Goal: Task Accomplishment & Management: Use online tool/utility

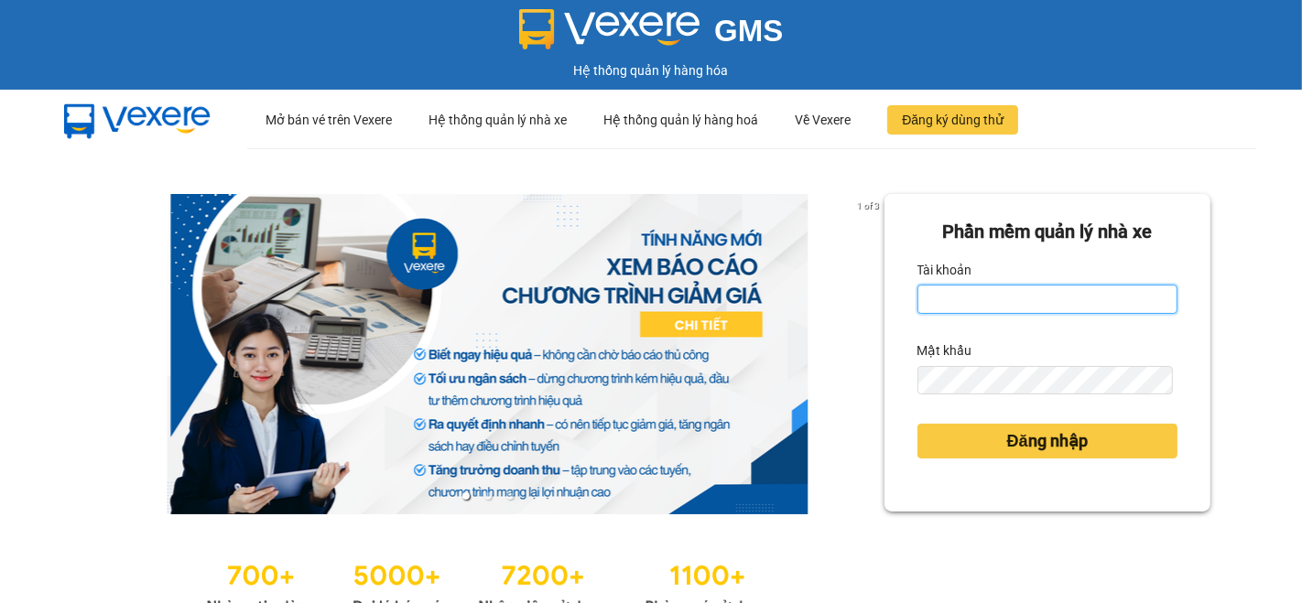
click at [1025, 299] on input "Tài khoản" at bounding box center [1047, 299] width 260 height 29
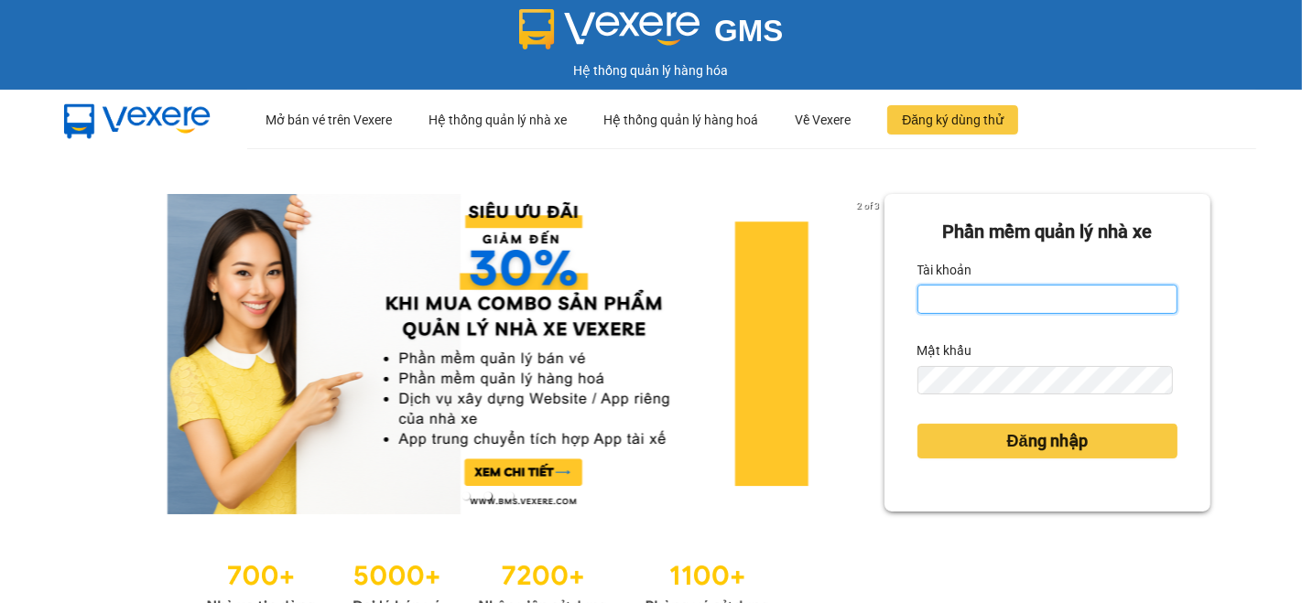
type input "ti.nhuquynh"
click at [917, 424] on button "Đăng nhập" at bounding box center [1047, 441] width 260 height 35
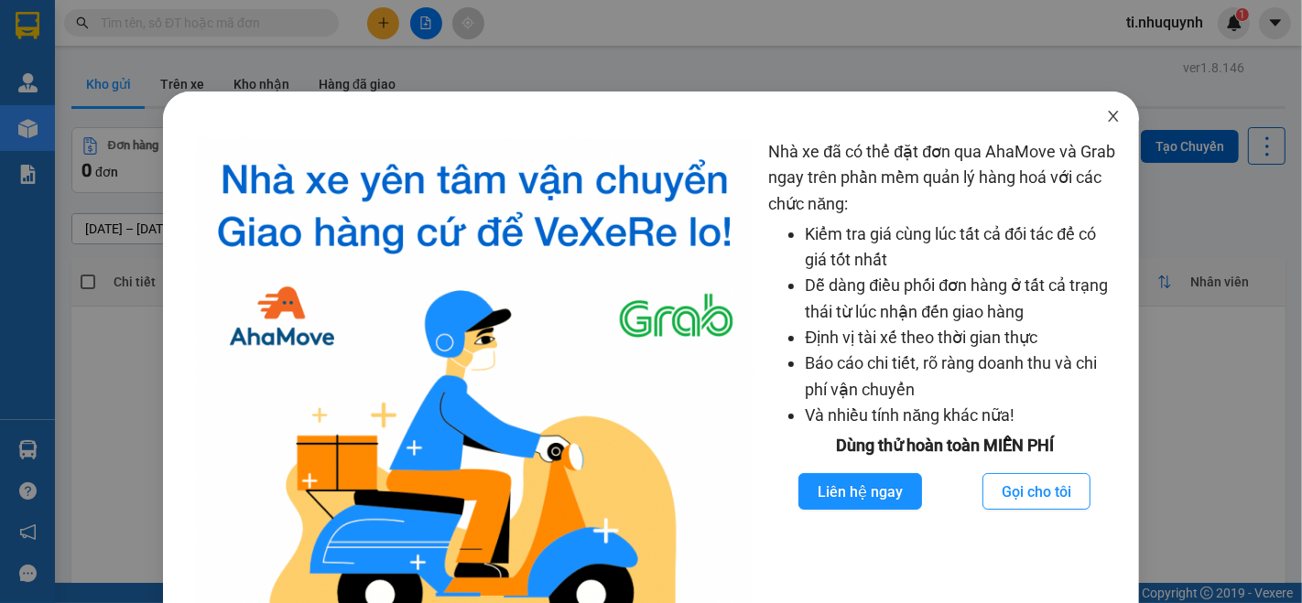
click at [1108, 119] on icon "close" at bounding box center [1113, 116] width 10 height 11
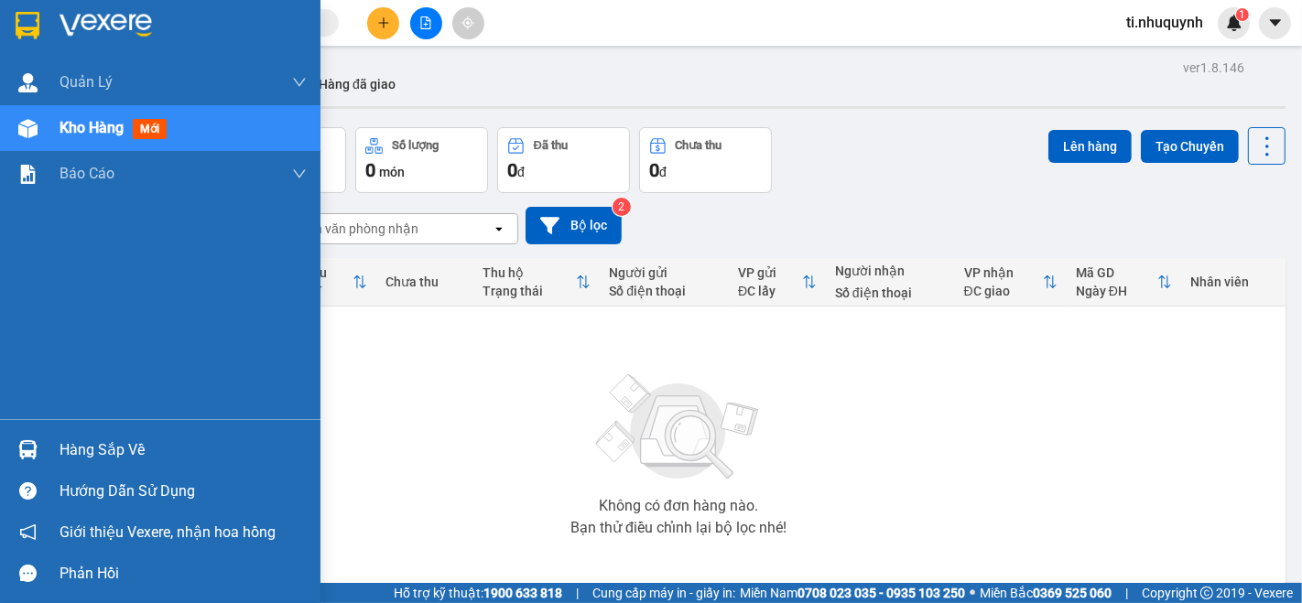
click at [83, 442] on div "Hàng sắp về" at bounding box center [182, 450] width 247 height 27
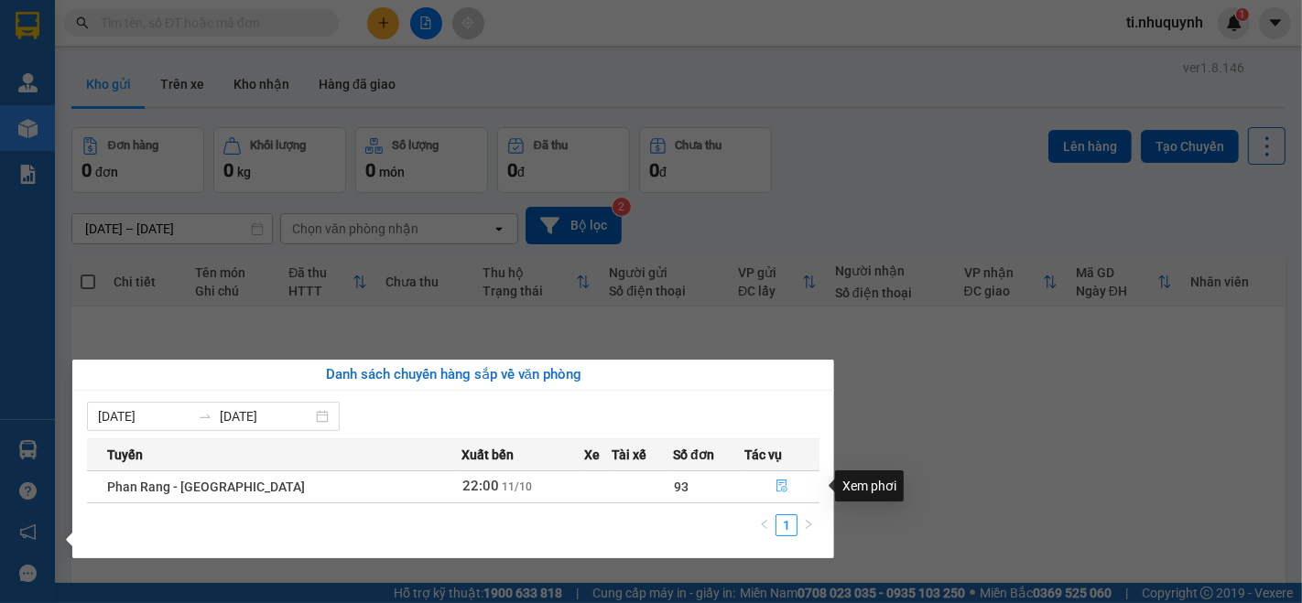
click at [766, 485] on button "button" at bounding box center [781, 486] width 73 height 29
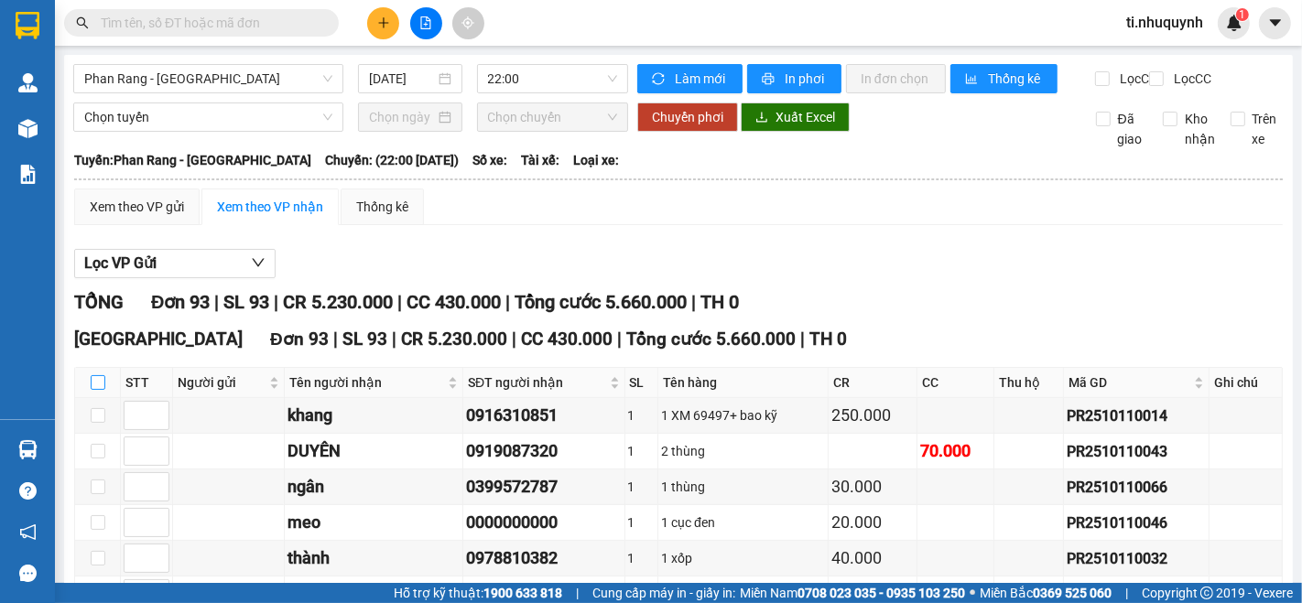
click at [99, 390] on input "checkbox" at bounding box center [98, 382] width 15 height 15
checkbox input "true"
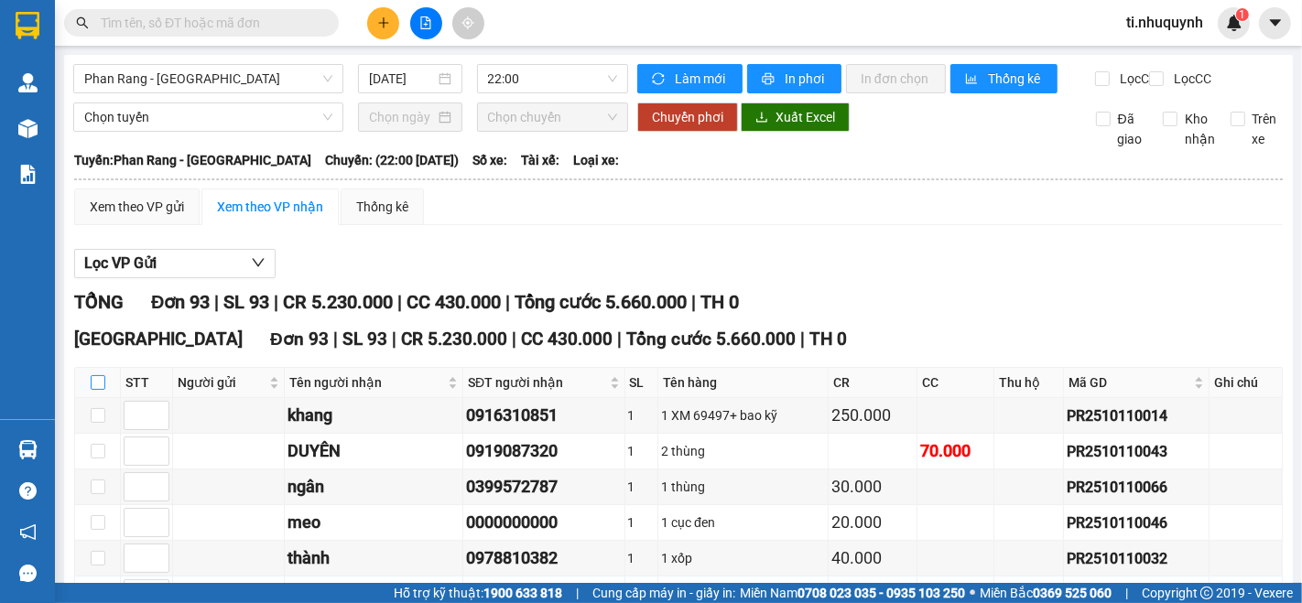
checkbox input "true"
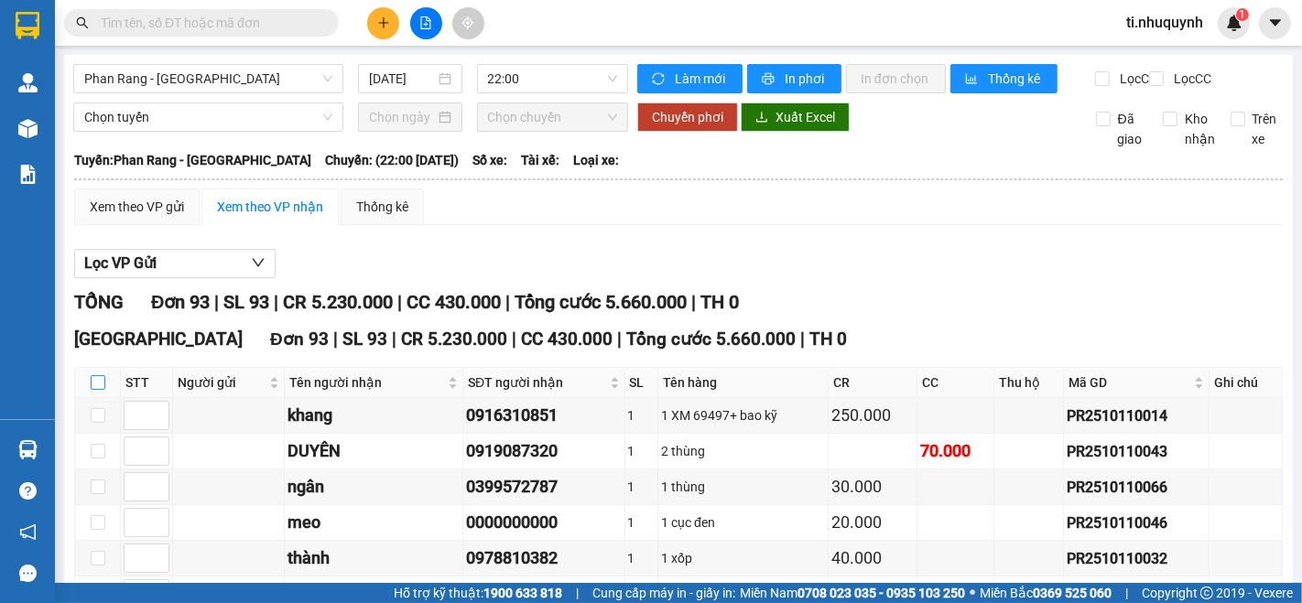
checkbox input "true"
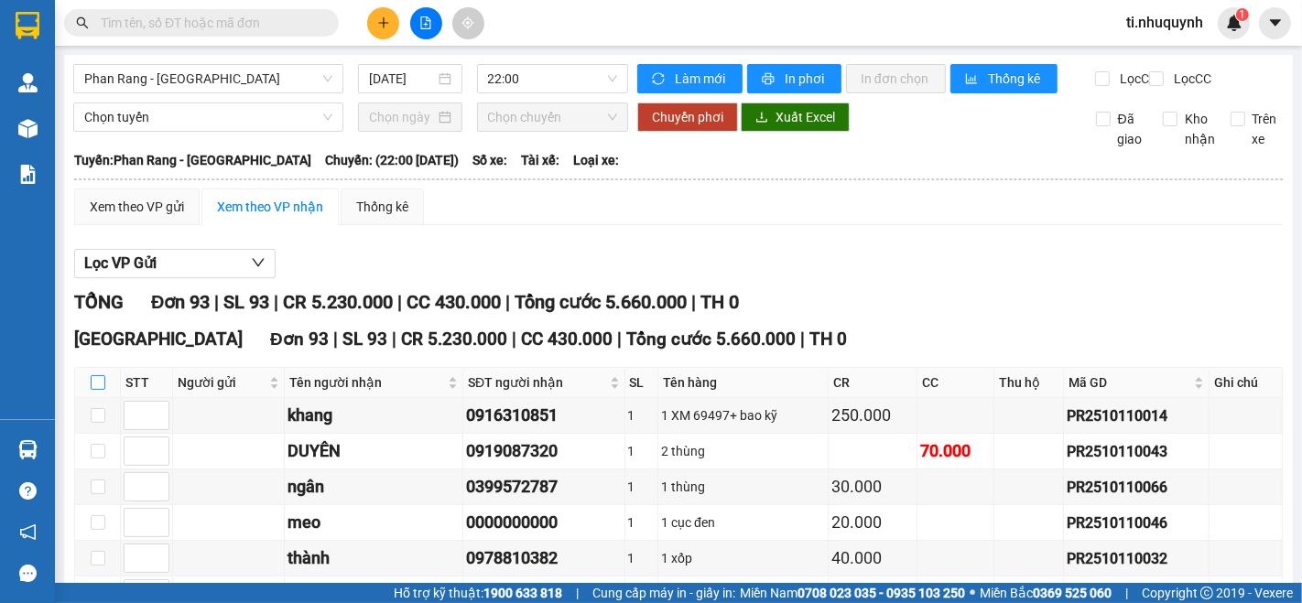
checkbox input "true"
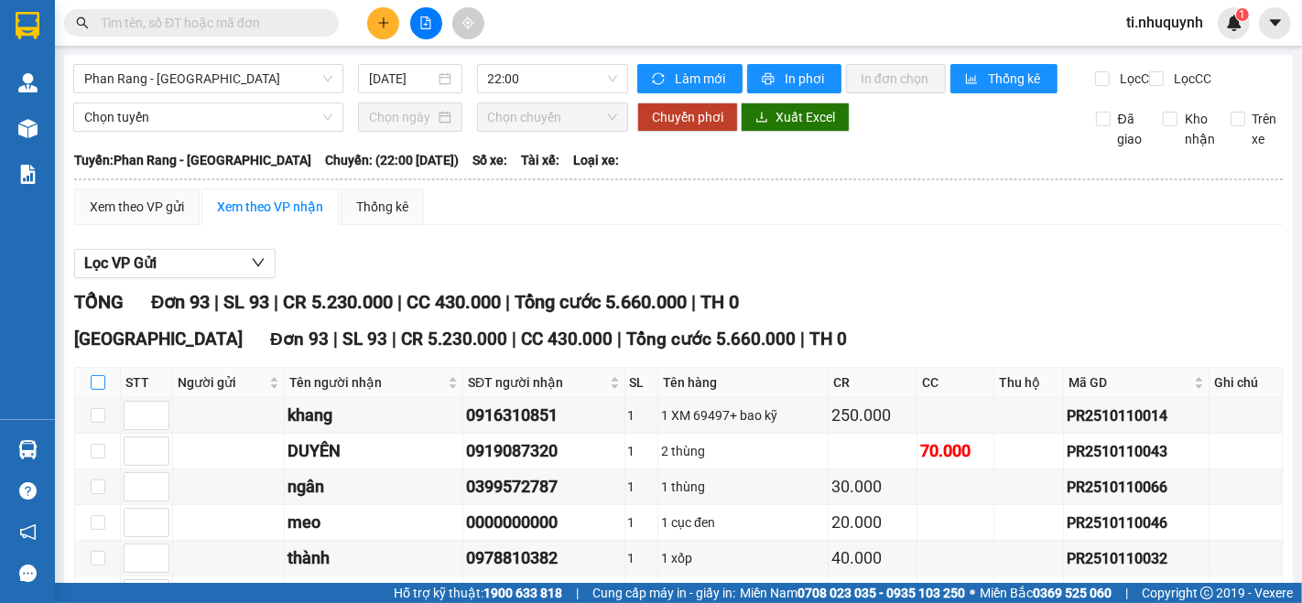
checkbox input "true"
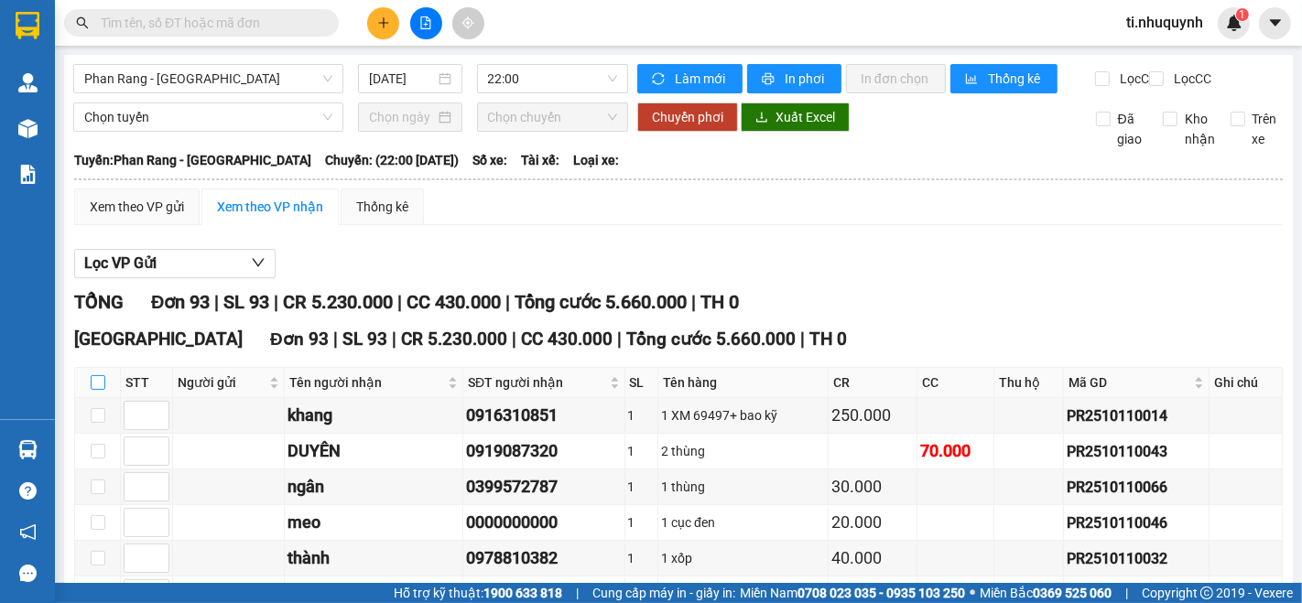
checkbox input "true"
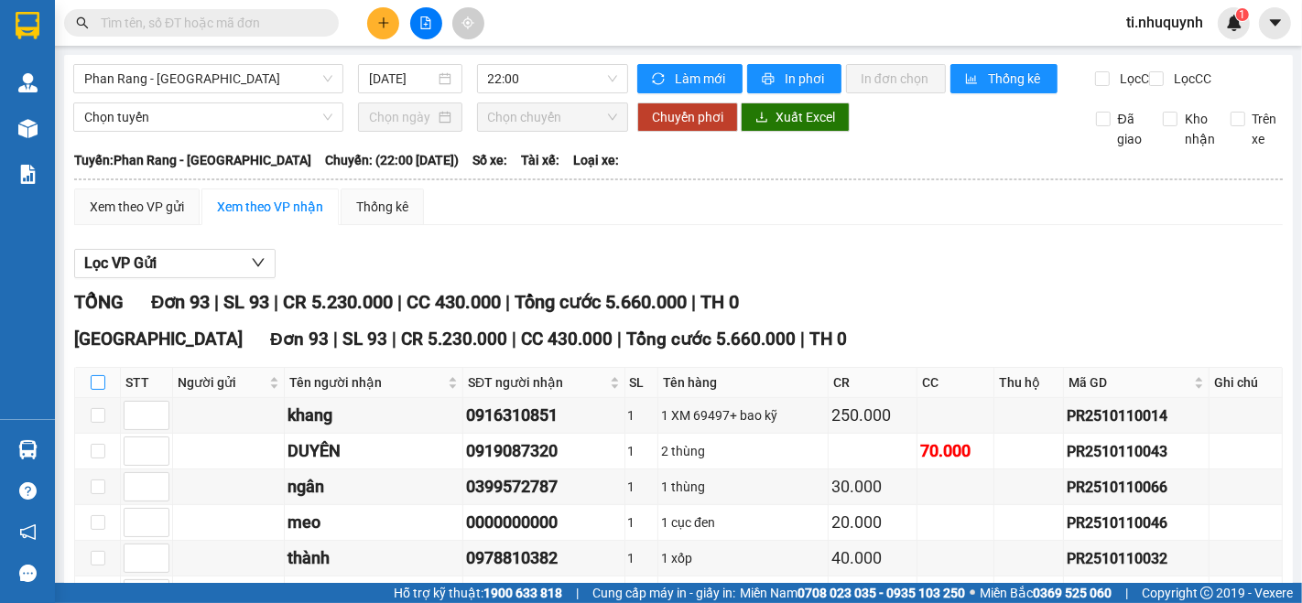
checkbox input "true"
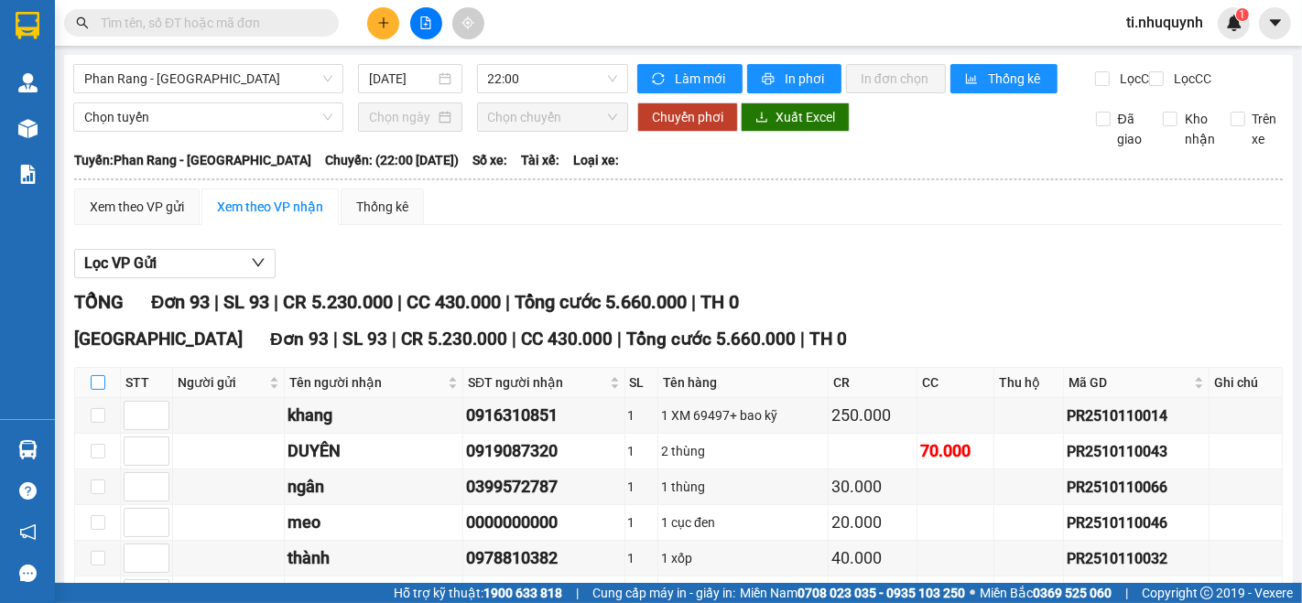
checkbox input "true"
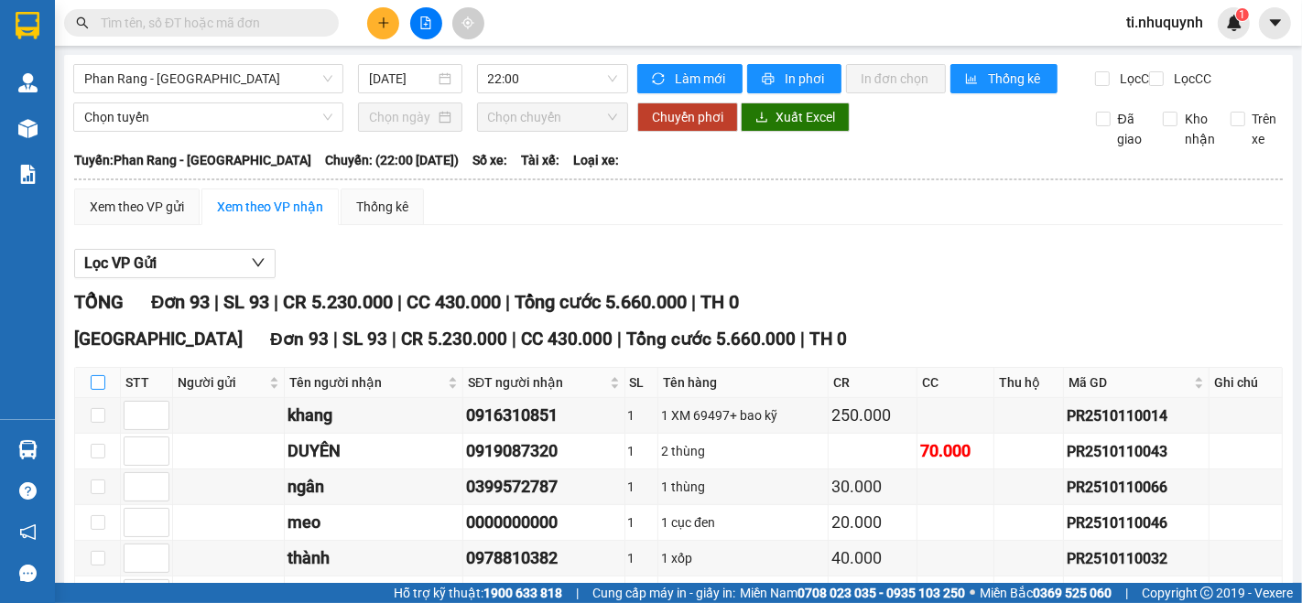
checkbox input "true"
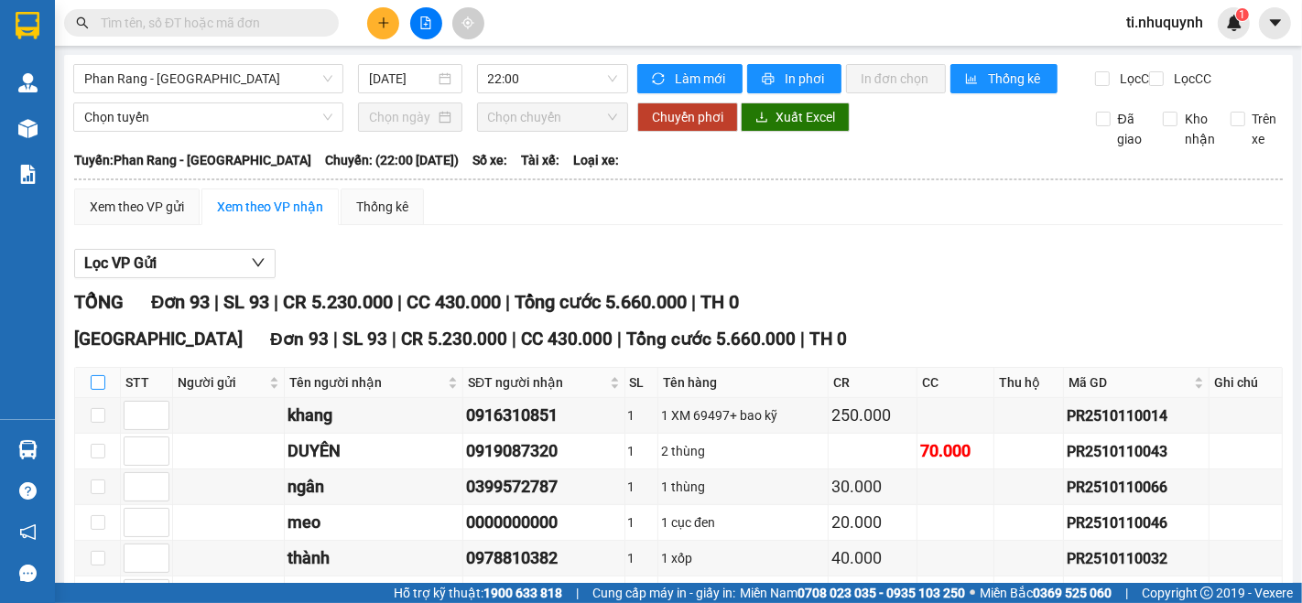
checkbox input "true"
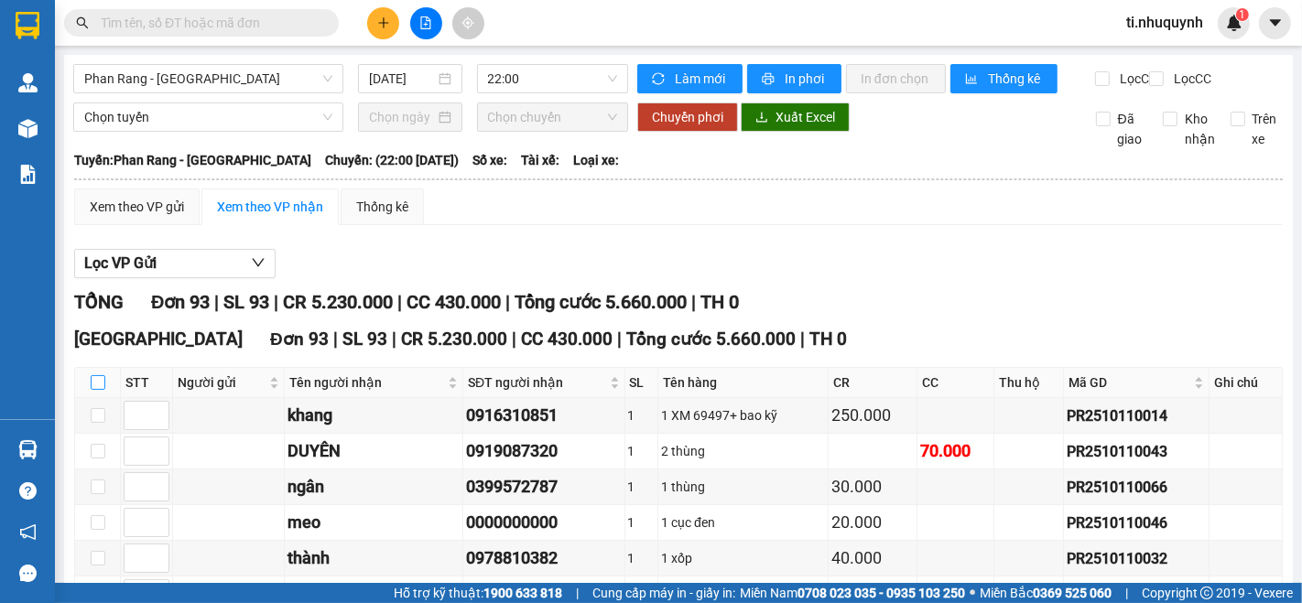
checkbox input "true"
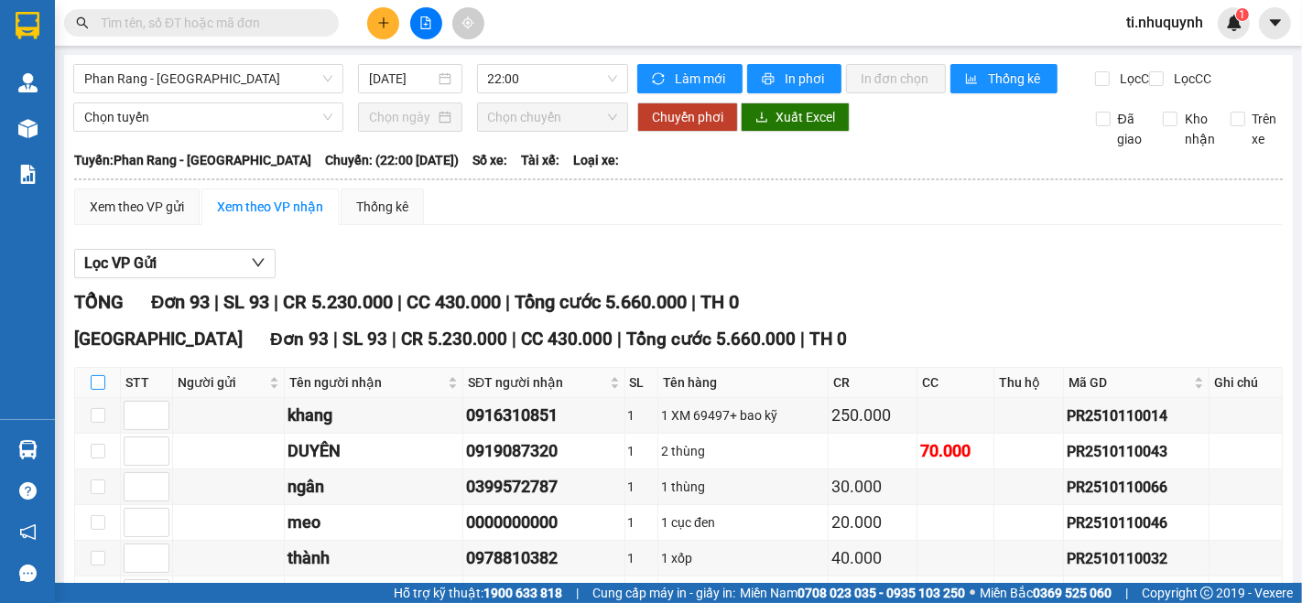
checkbox input "true"
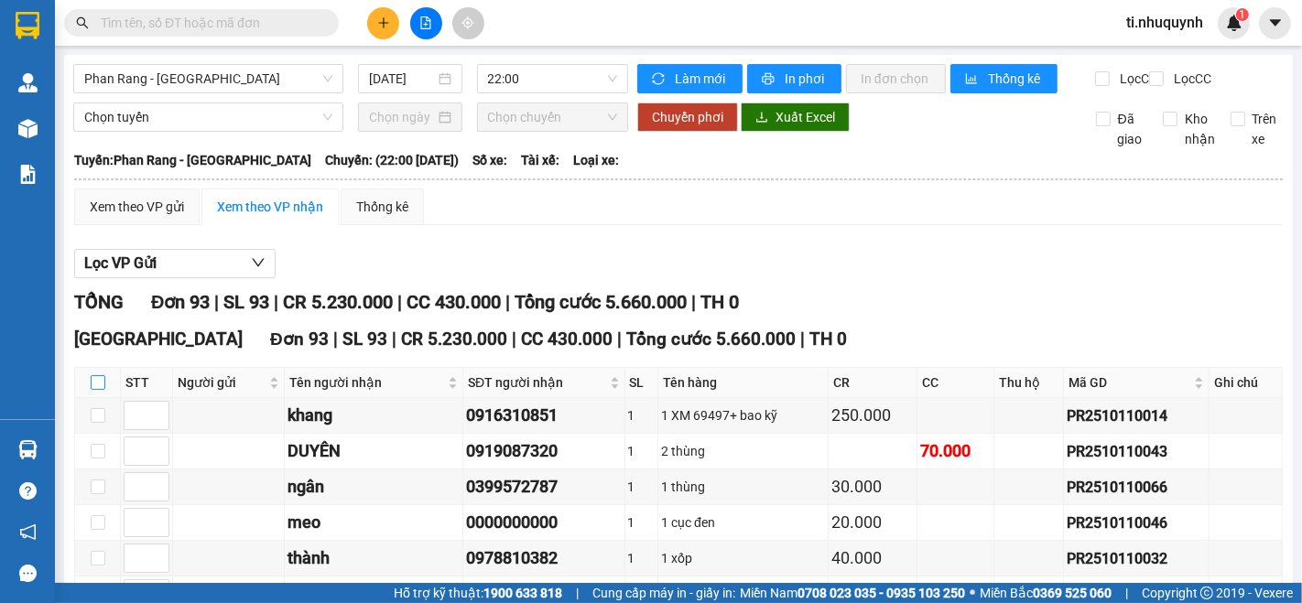
checkbox input "true"
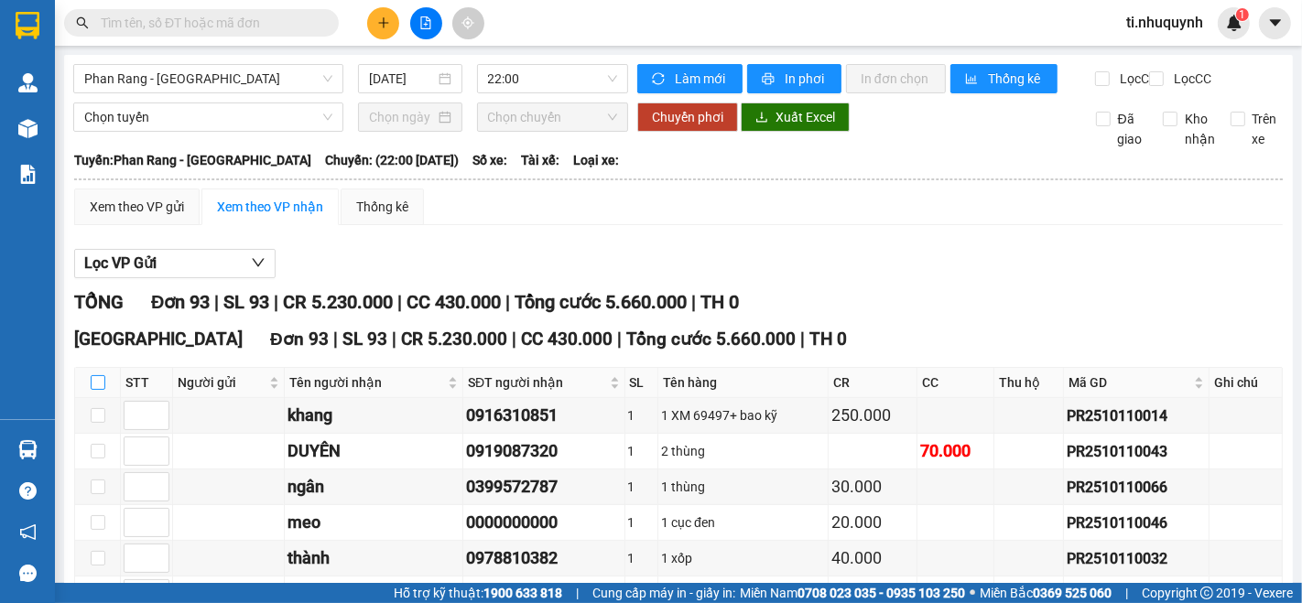
checkbox input "true"
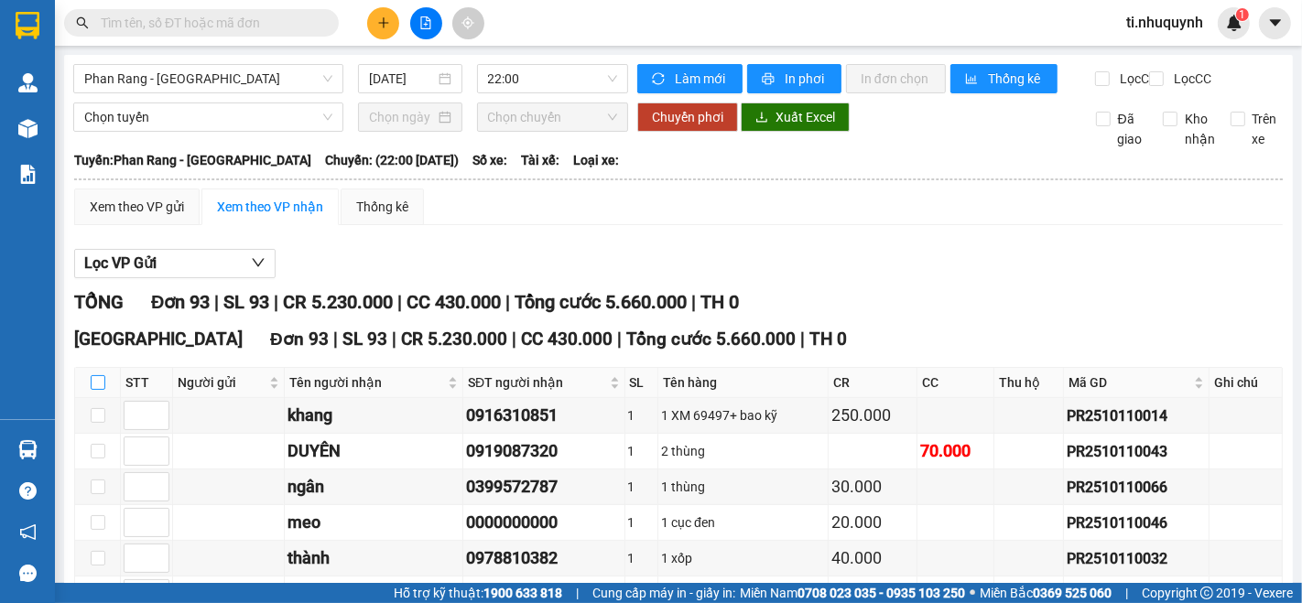
checkbox input "true"
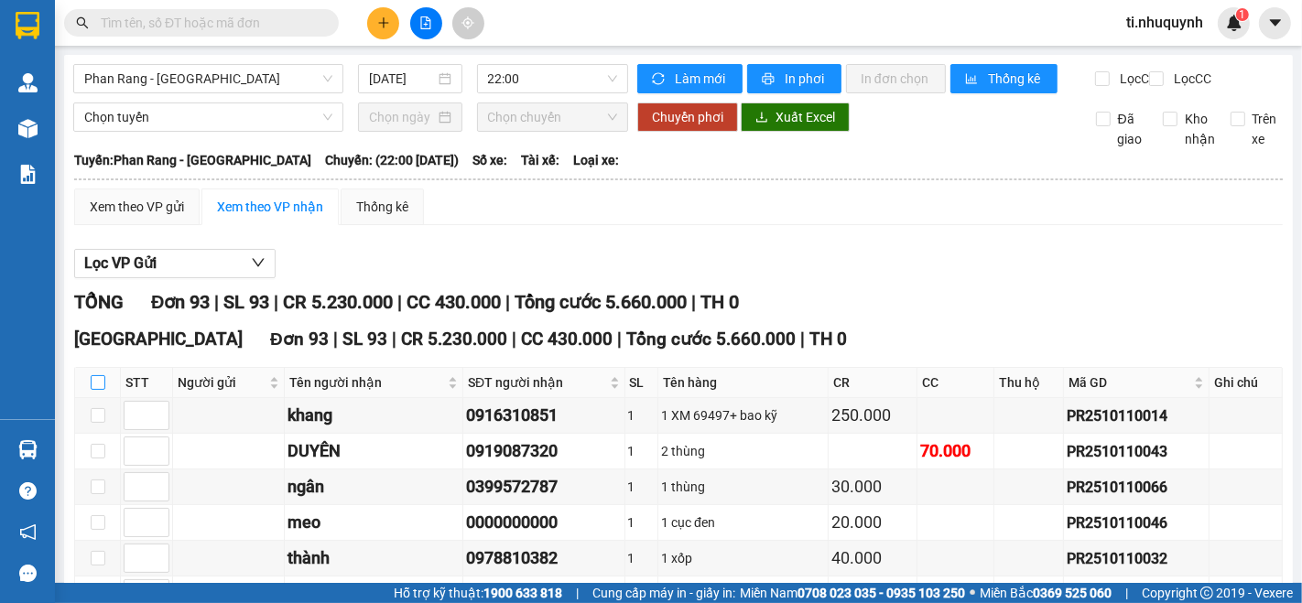
checkbox input "true"
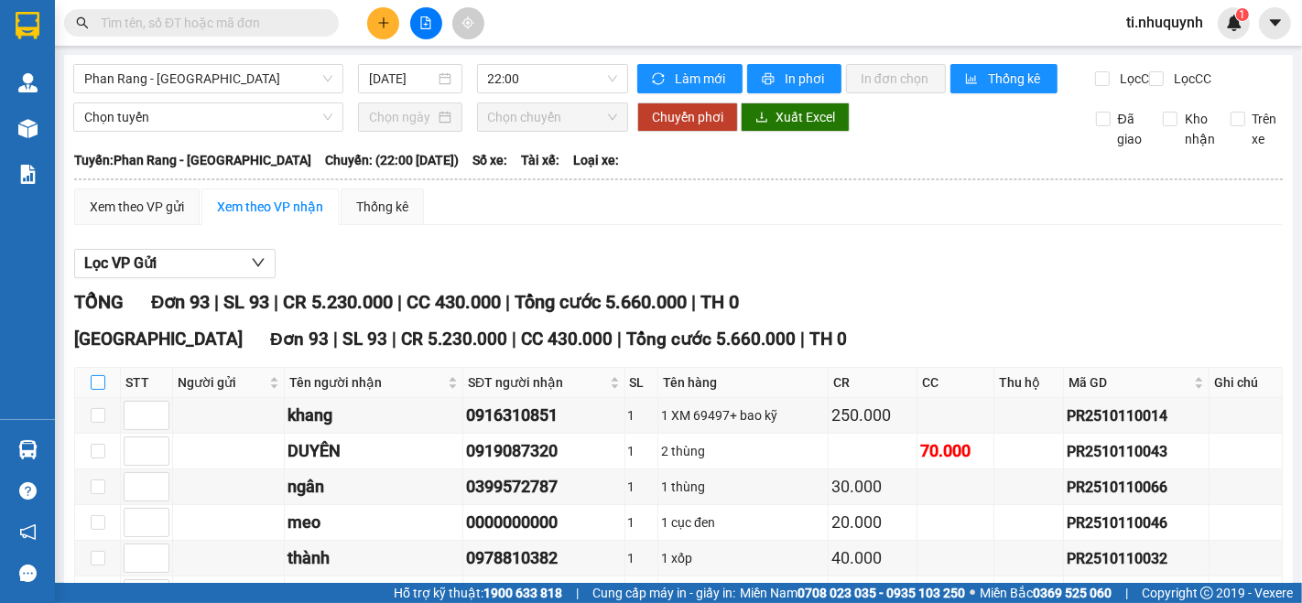
checkbox input "true"
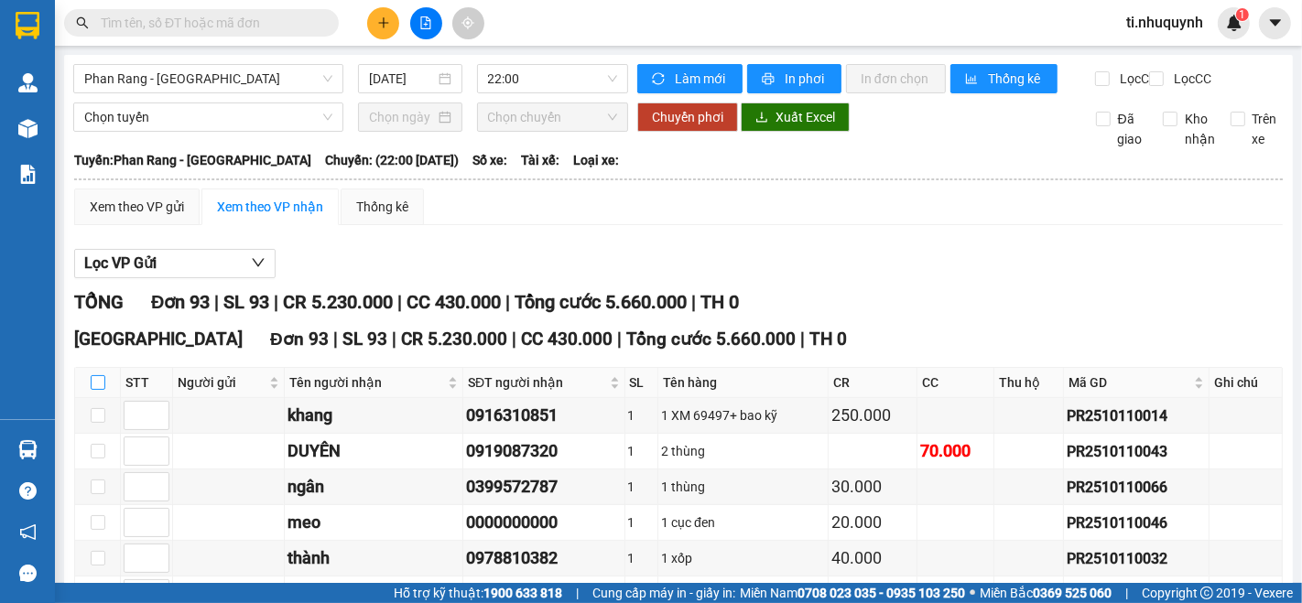
checkbox input "true"
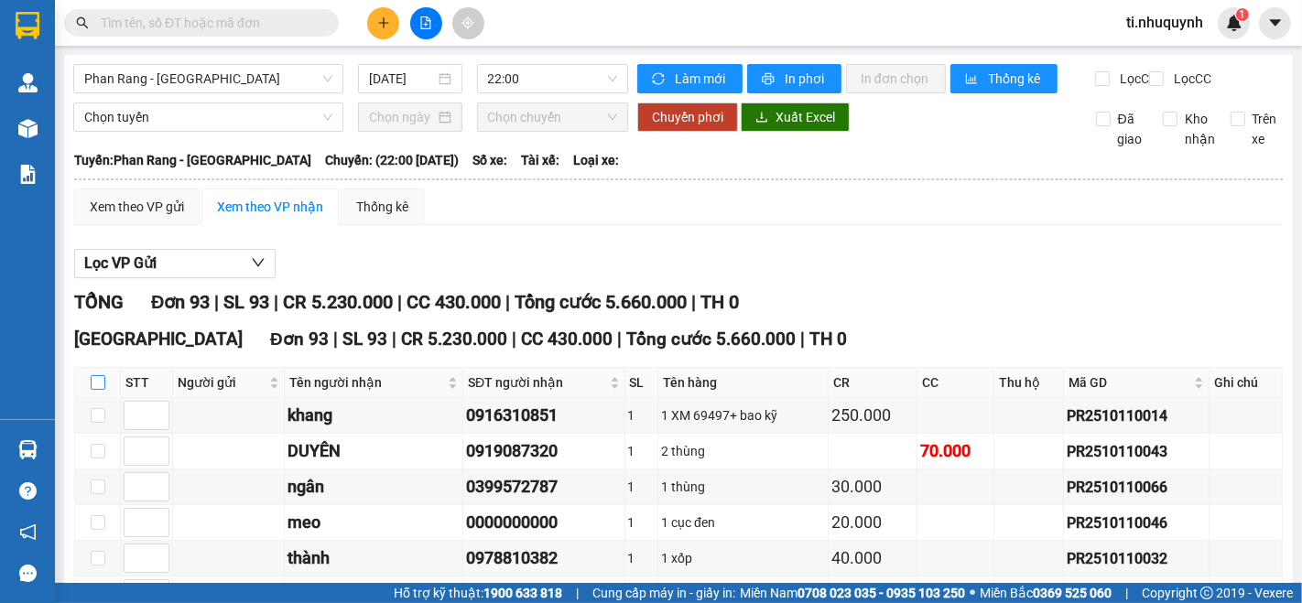
checkbox input "true"
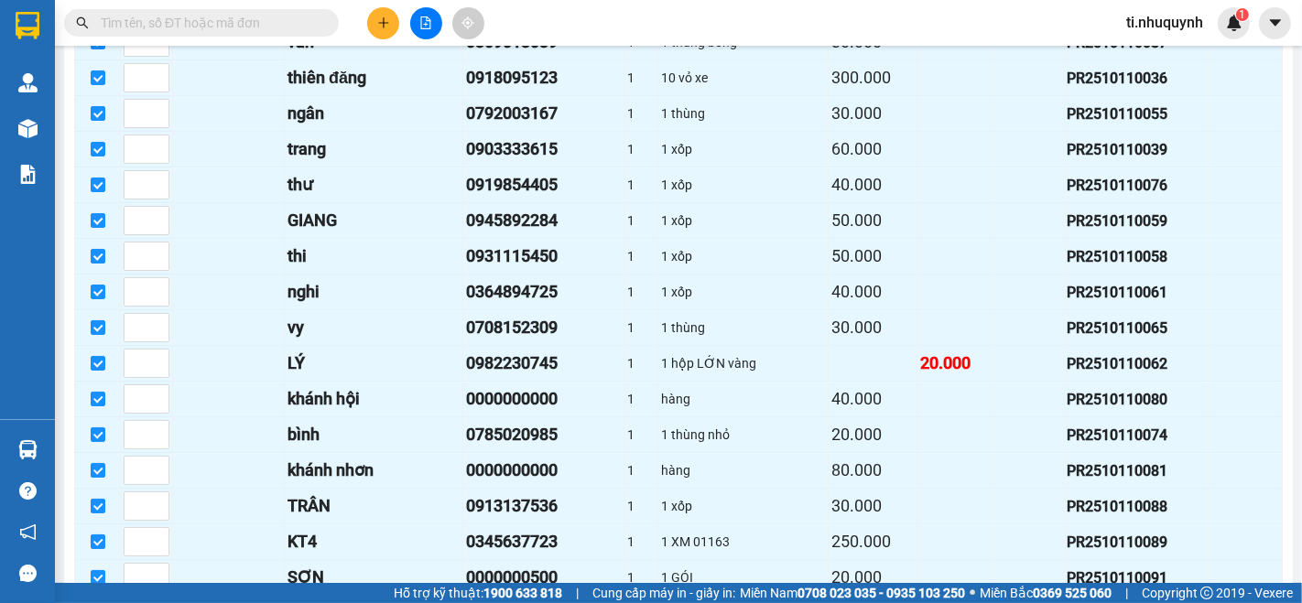
scroll to position [3175, 0]
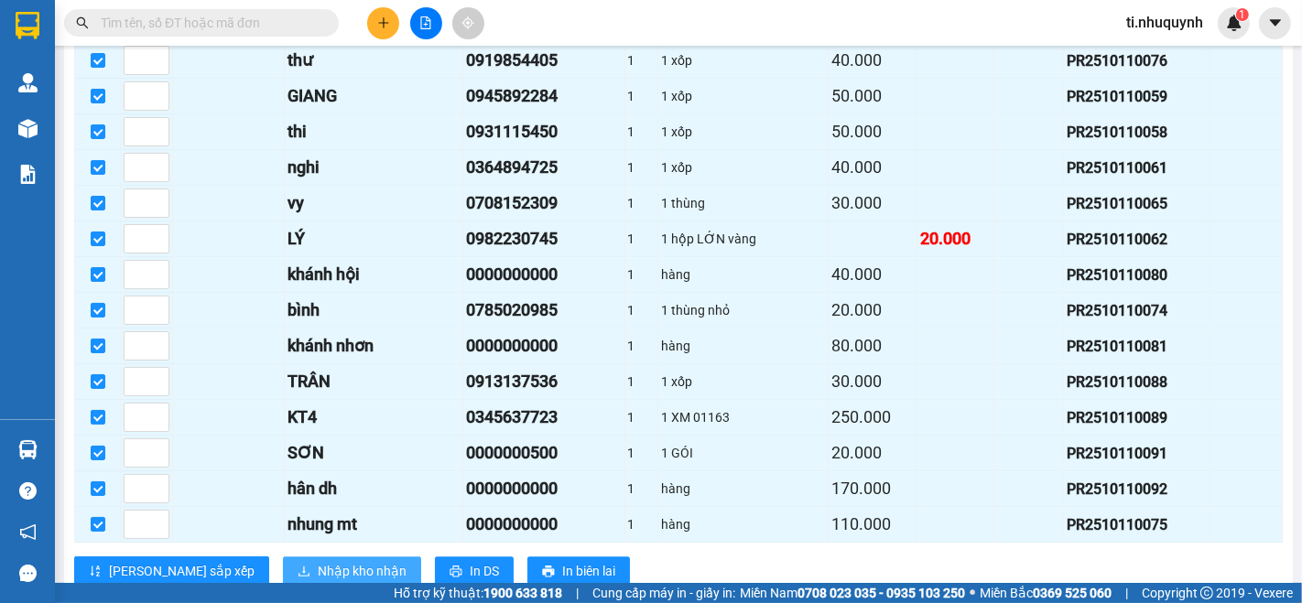
click at [318, 561] on span "Nhập kho nhận" at bounding box center [362, 571] width 89 height 20
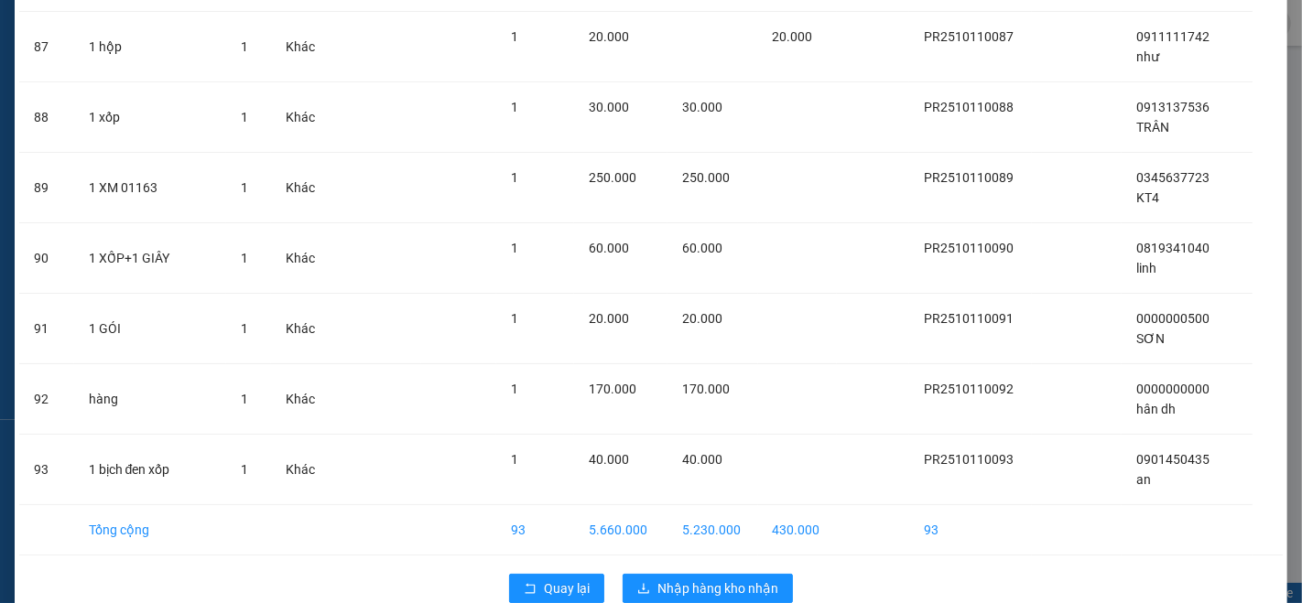
scroll to position [6215, 0]
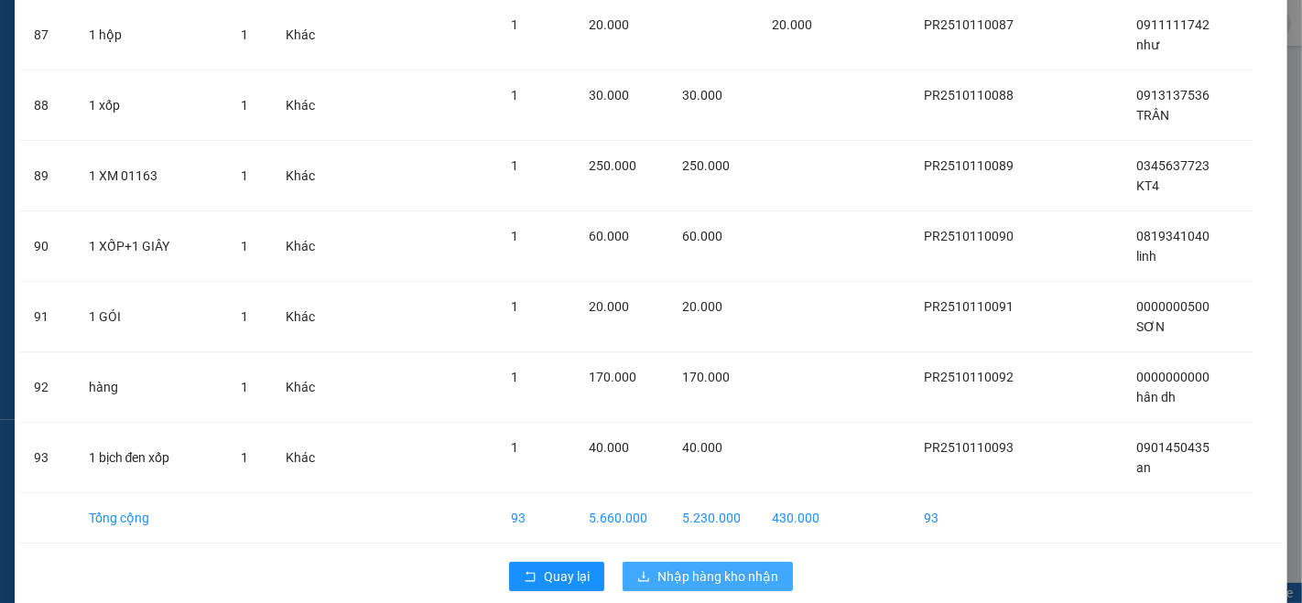
click at [720, 567] on span "Nhập hàng kho nhận" at bounding box center [717, 577] width 121 height 20
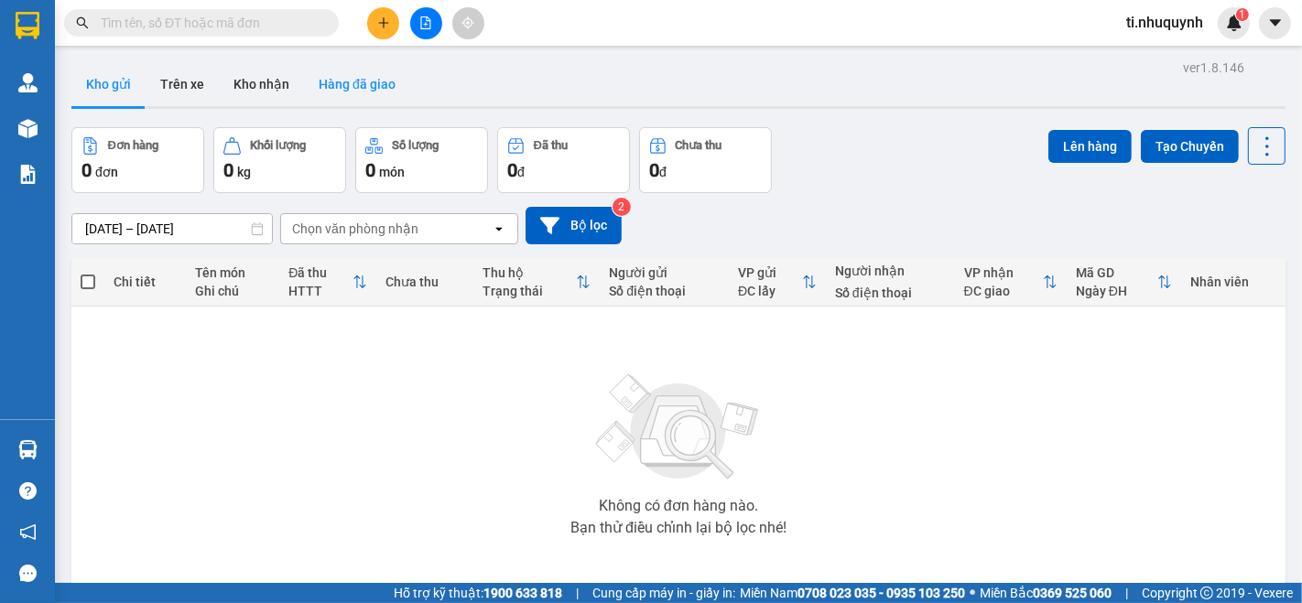
click at [362, 85] on button "Hàng đã giao" at bounding box center [357, 84] width 106 height 44
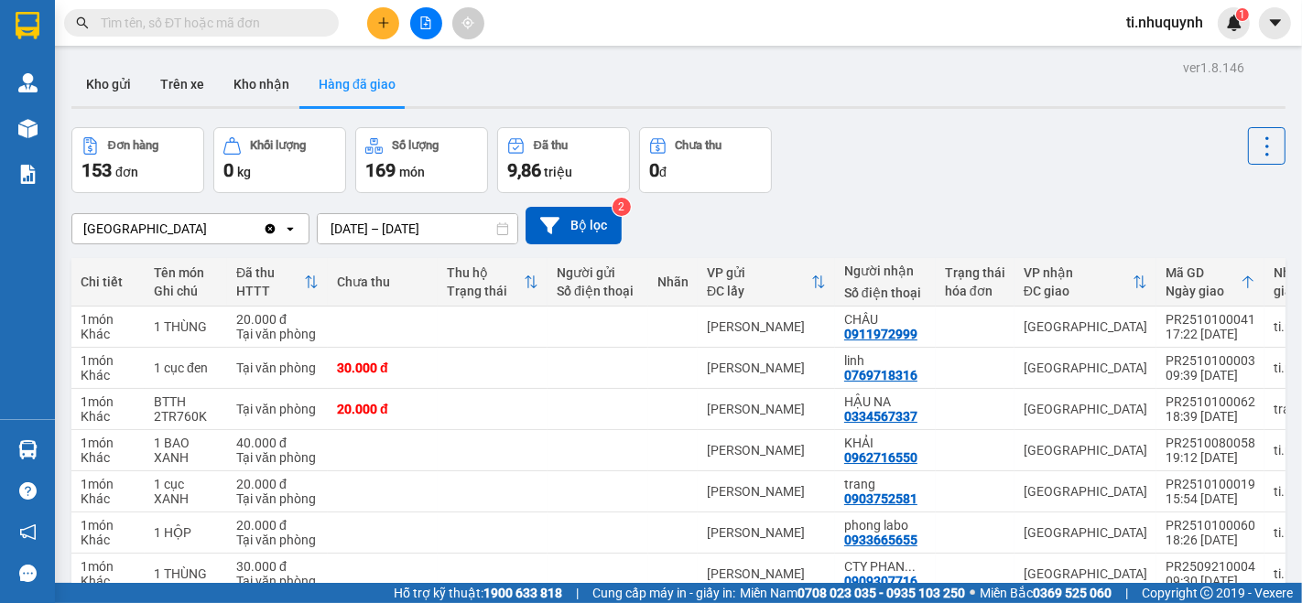
click at [219, 27] on input "text" at bounding box center [209, 23] width 216 height 20
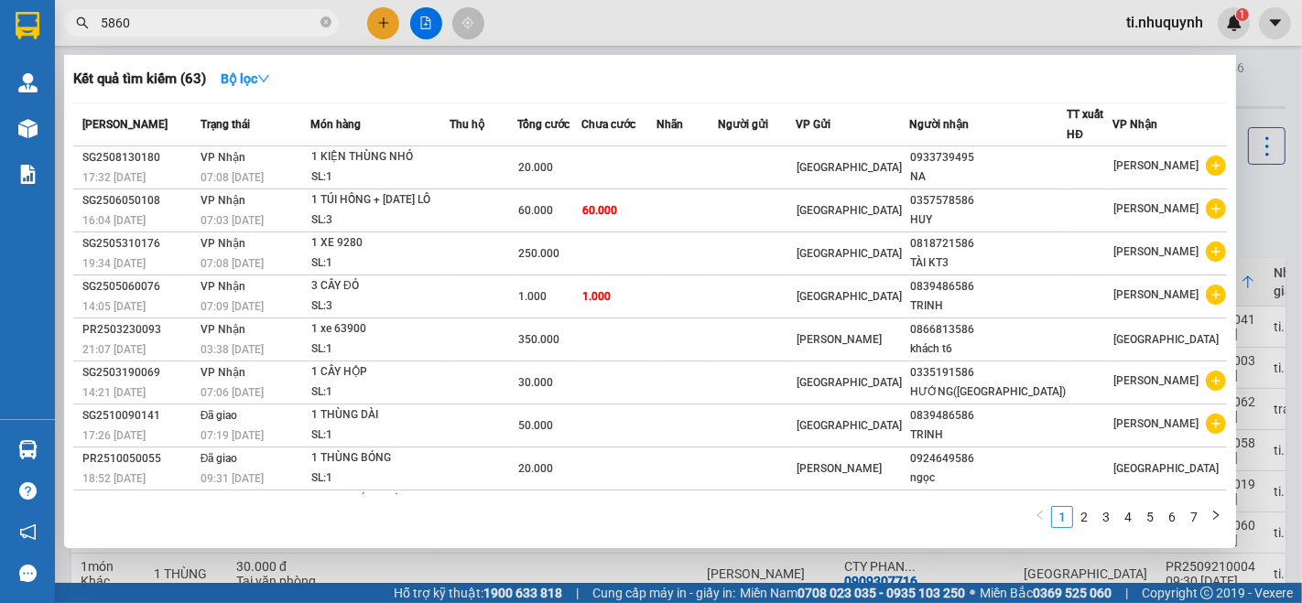
type input "5860"
click at [806, 11] on div at bounding box center [651, 301] width 1302 height 603
click at [289, 9] on span "5860" at bounding box center [201, 22] width 275 height 27
click at [325, 19] on icon "close-circle" at bounding box center [325, 21] width 11 height 11
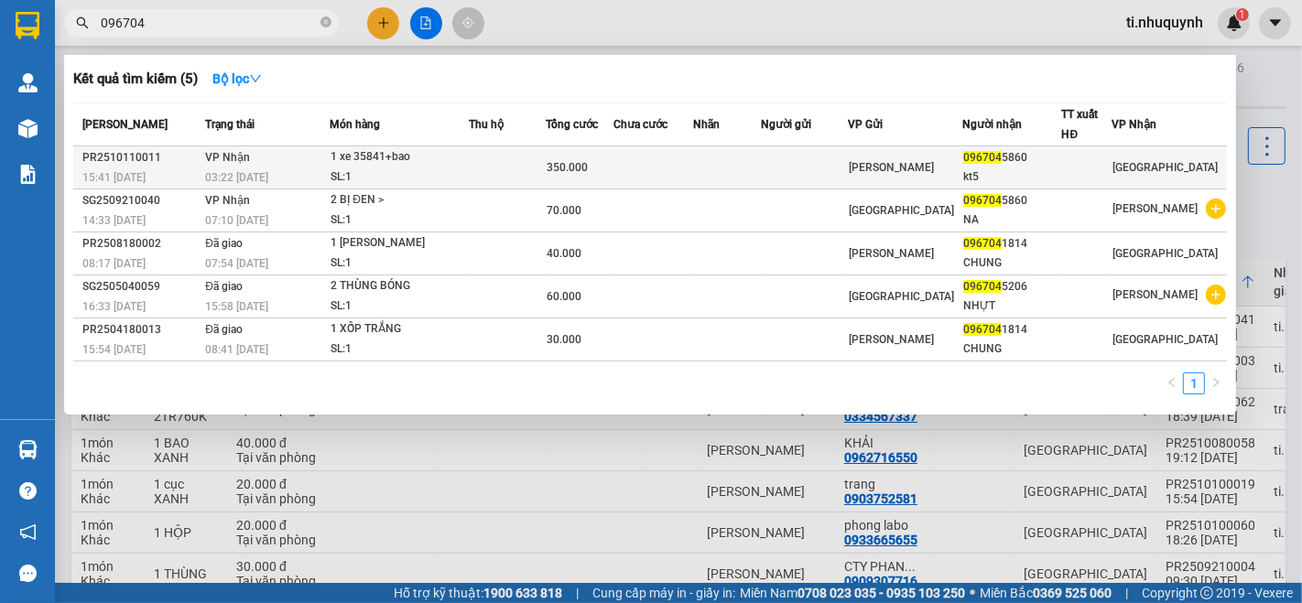
type input "096704"
click at [693, 161] on td at bounding box center [653, 167] width 80 height 43
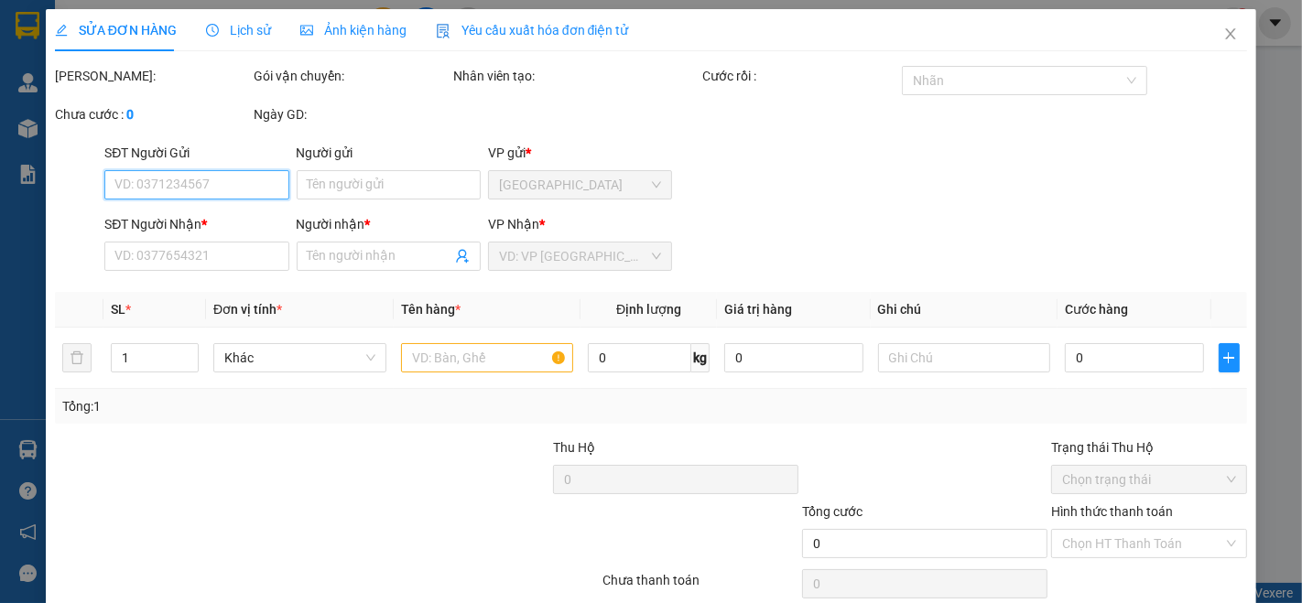
type input "0967045860"
type input "kt5"
type input "350.000"
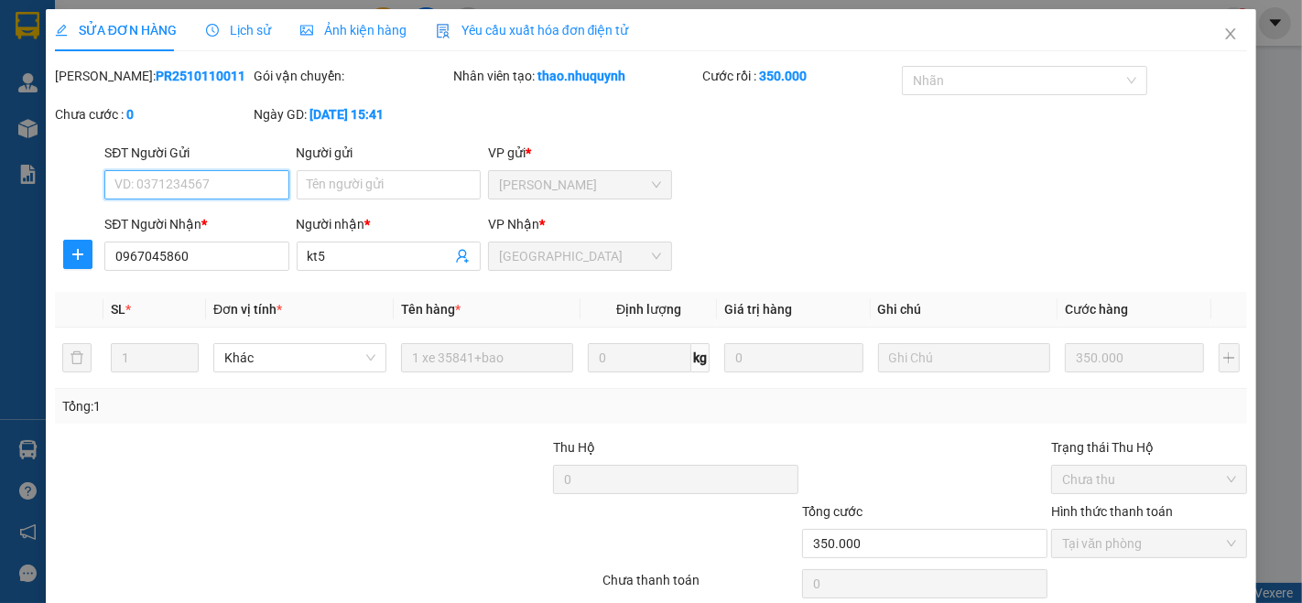
scroll to position [76, 0]
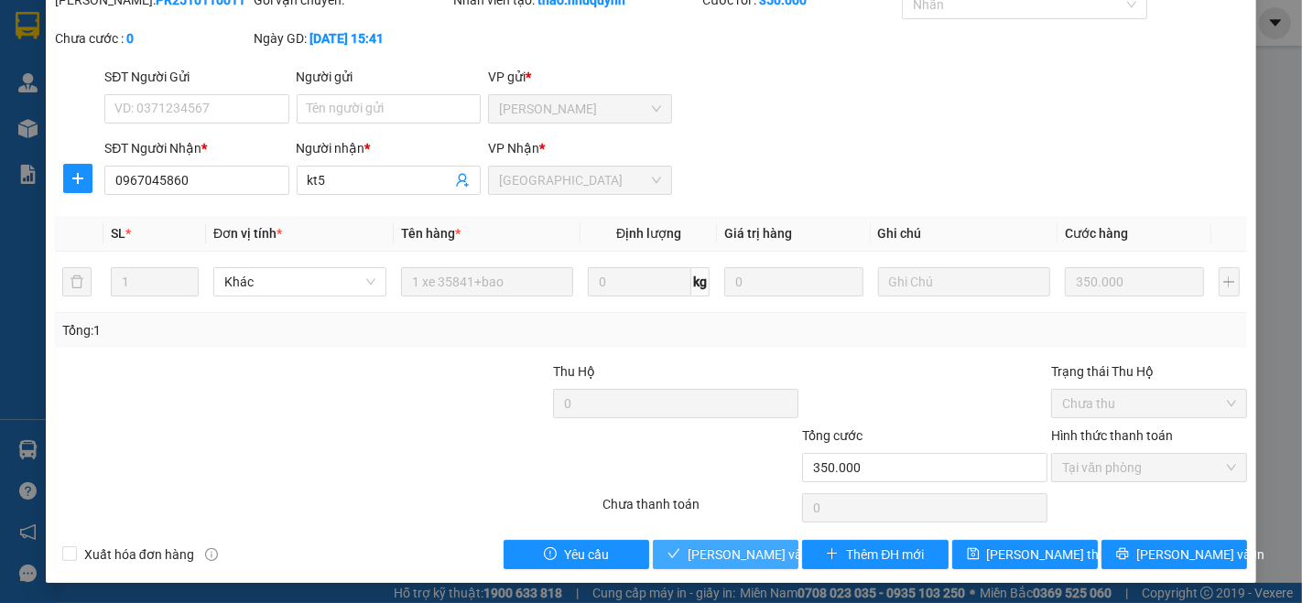
click at [755, 551] on span "[PERSON_NAME] và Giao hàng" at bounding box center [775, 555] width 176 height 20
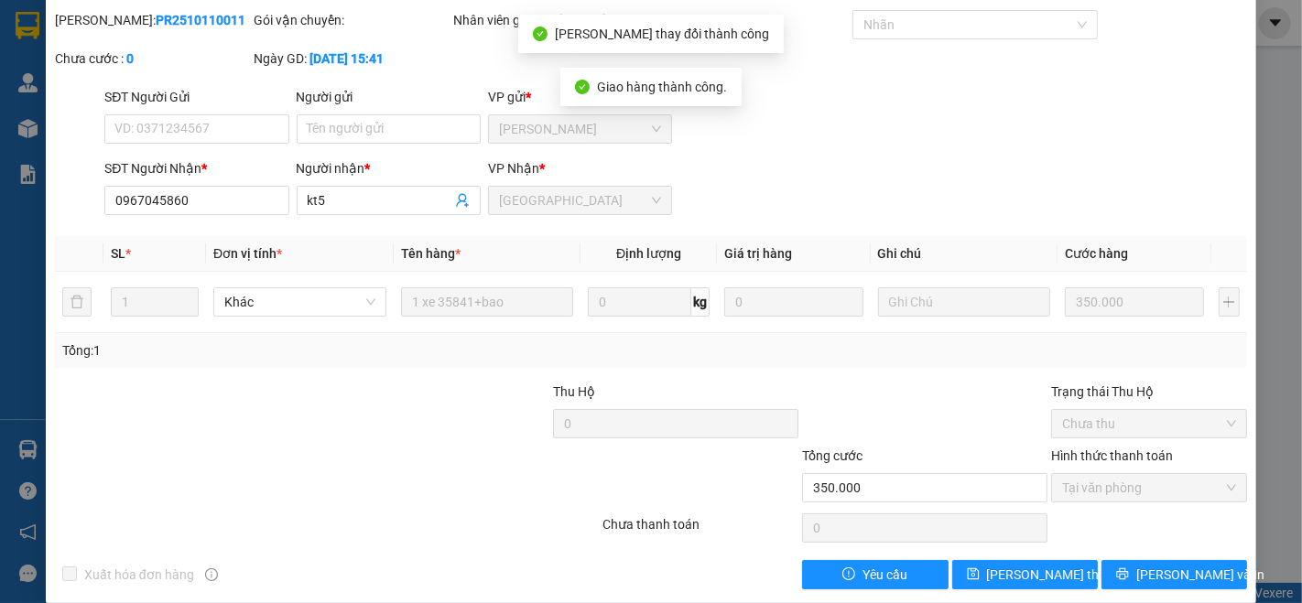
scroll to position [0, 0]
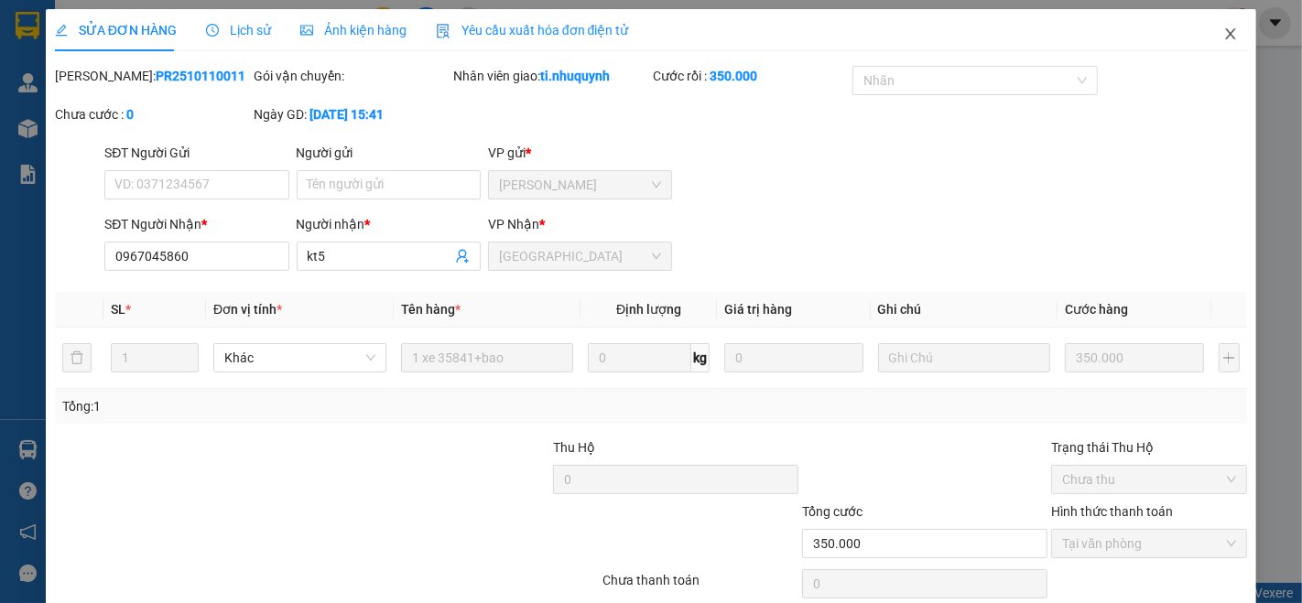
click at [1226, 31] on icon "close" at bounding box center [1231, 33] width 10 height 11
